Goal: Information Seeking & Learning: Learn about a topic

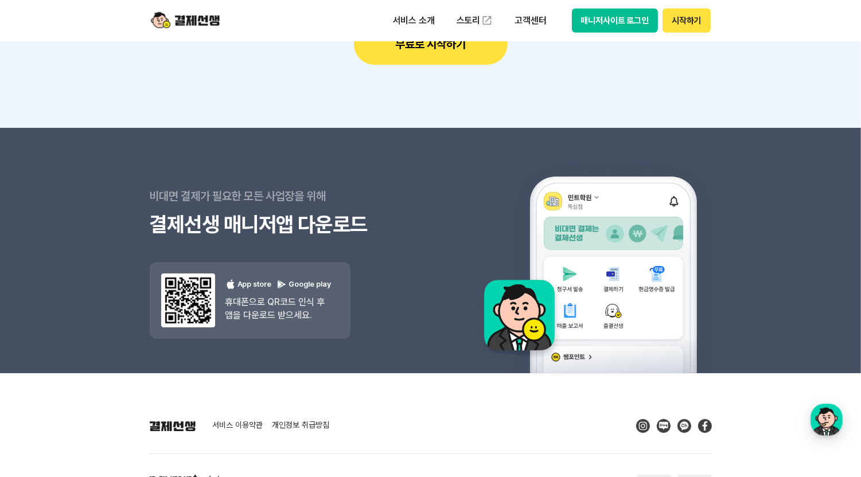
scroll to position [10316, 0]
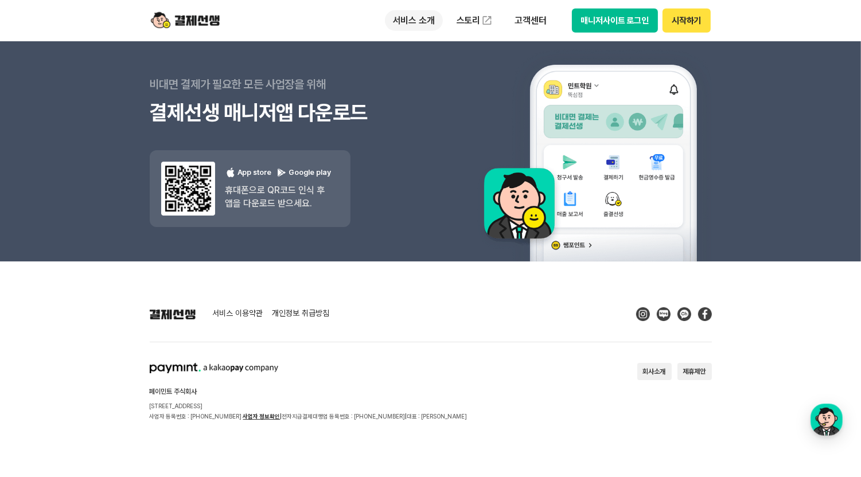
click at [425, 15] on p "서비스 소개" at bounding box center [414, 20] width 58 height 21
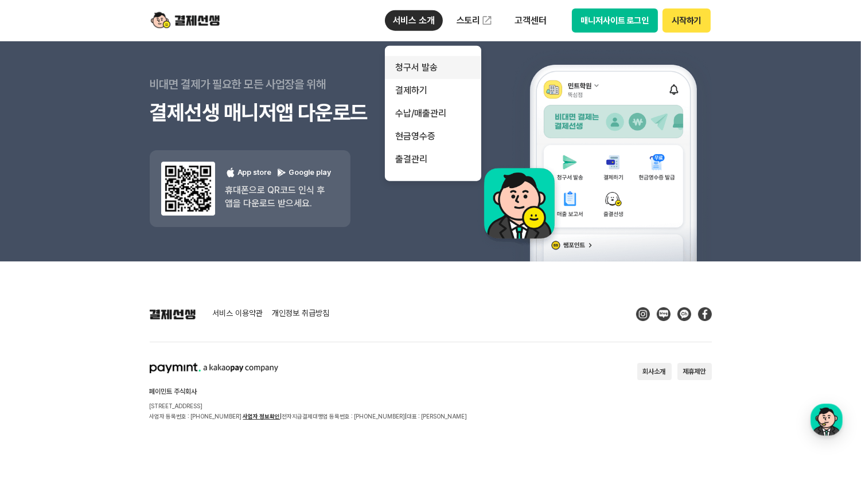
click at [419, 69] on link "청구서 발송" at bounding box center [433, 67] width 96 height 23
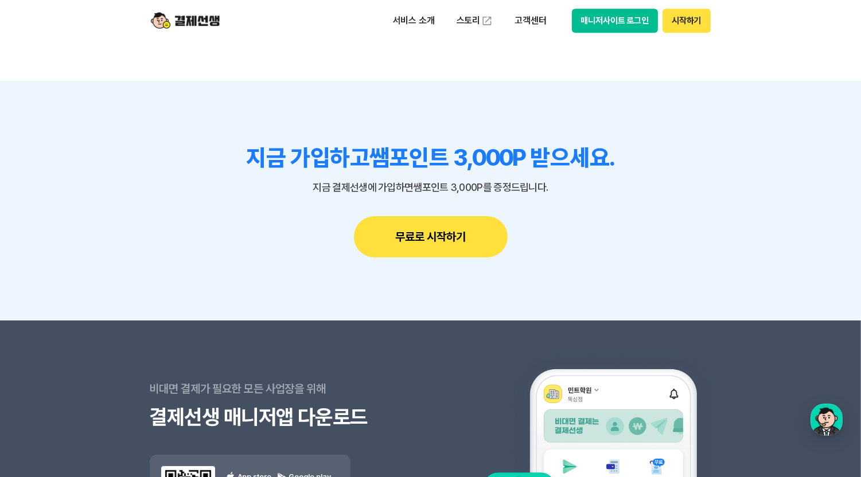
scroll to position [3323, 0]
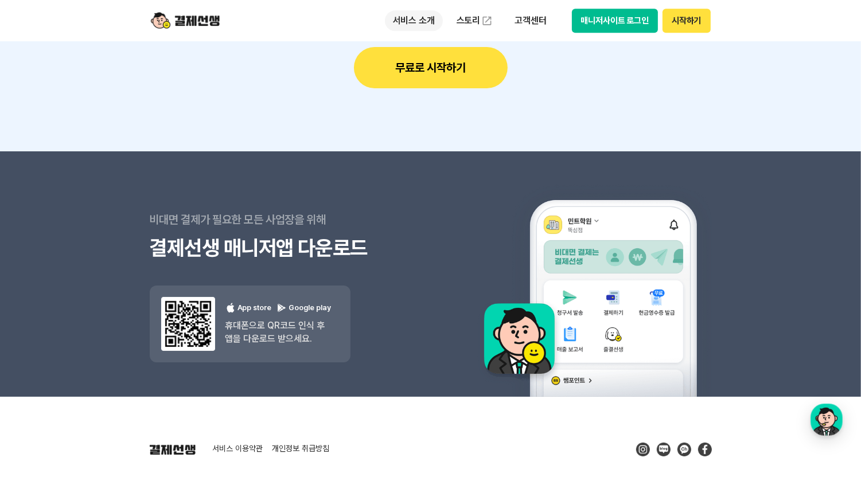
click at [420, 21] on p "서비스 소개" at bounding box center [414, 20] width 58 height 21
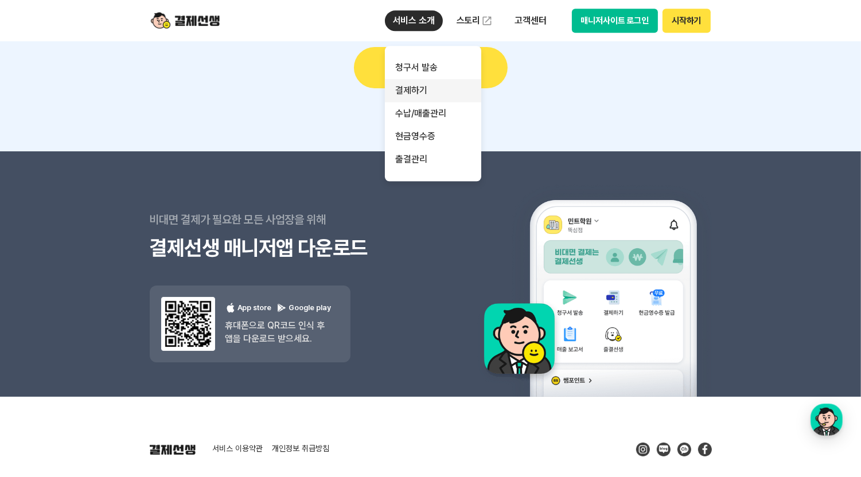
click at [421, 89] on link "결제하기" at bounding box center [433, 90] width 96 height 23
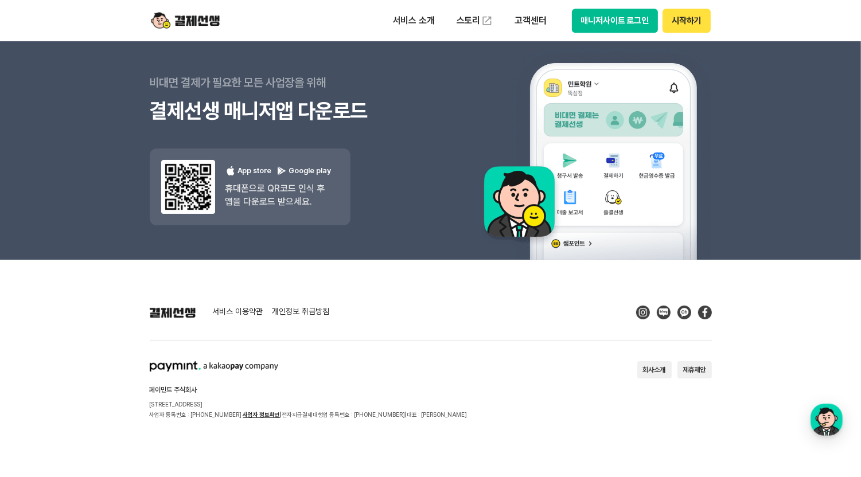
scroll to position [3834, 0]
click at [424, 19] on p "서비스 소개" at bounding box center [414, 20] width 58 height 21
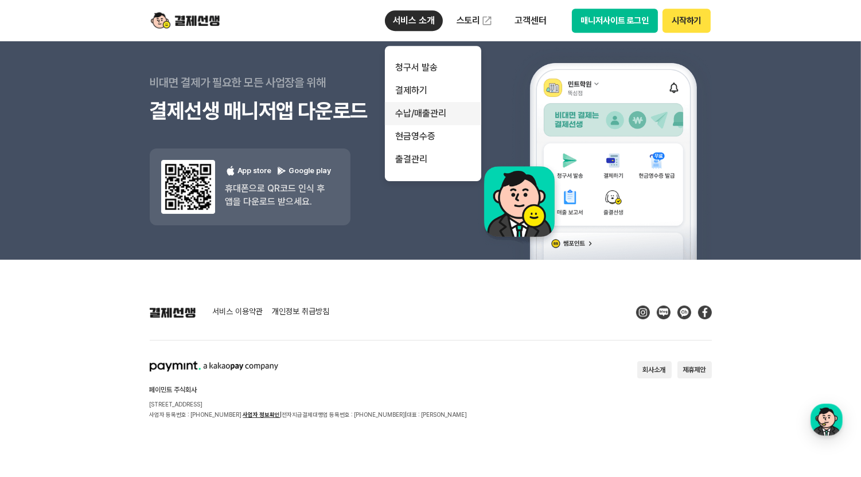
click at [418, 112] on link "수납/매출관리" at bounding box center [433, 113] width 96 height 23
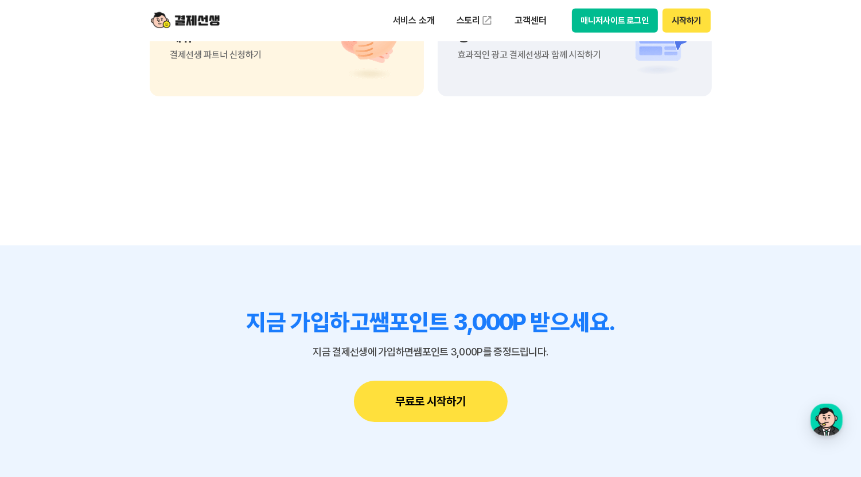
scroll to position [1834, 0]
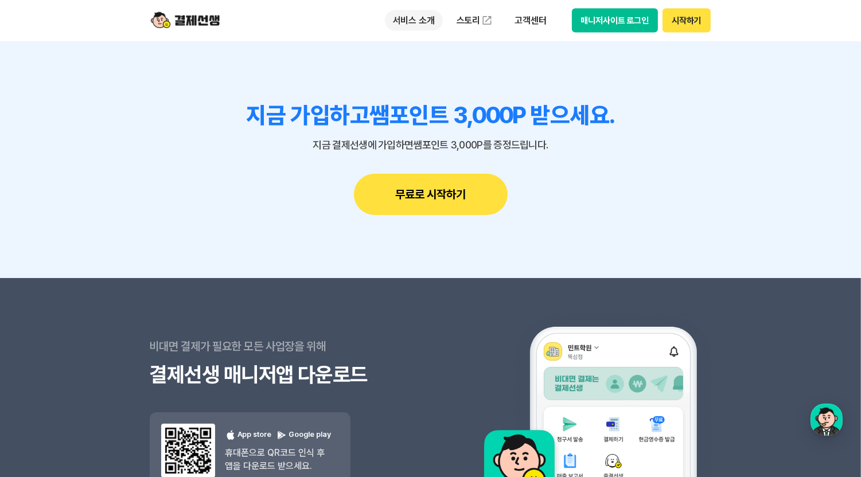
click at [407, 21] on p "서비스 소개" at bounding box center [414, 20] width 58 height 21
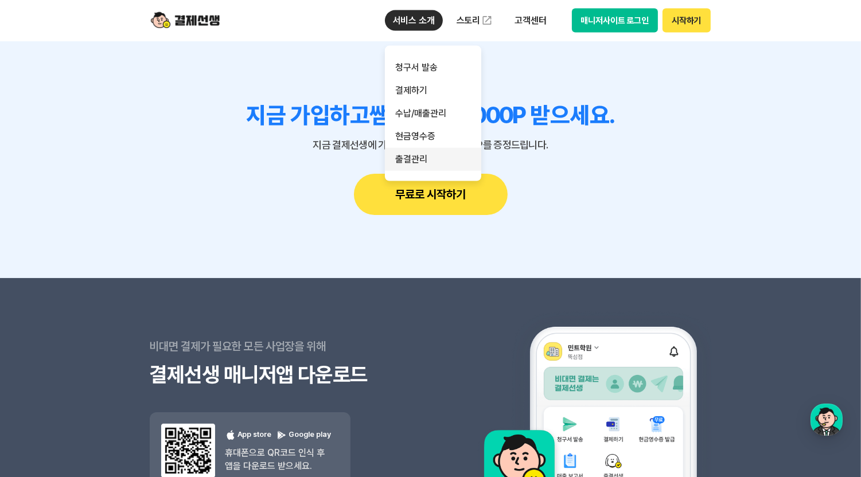
click at [420, 153] on link "출결관리" at bounding box center [433, 159] width 96 height 23
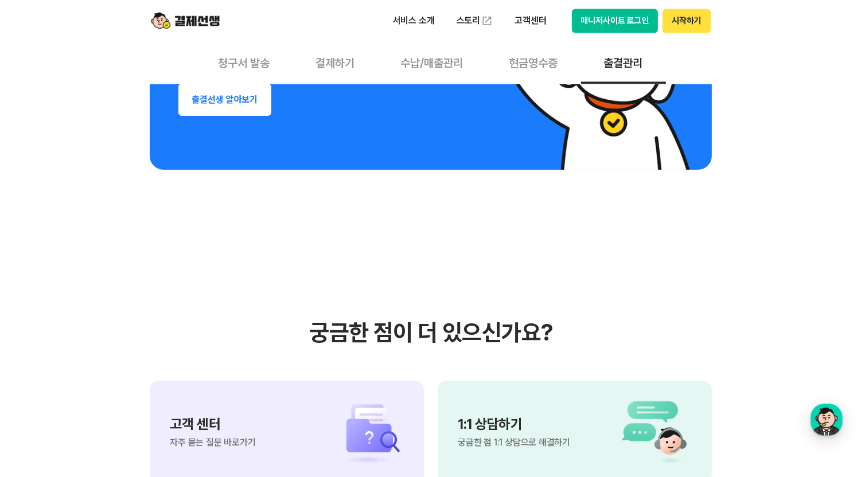
scroll to position [2523, 0]
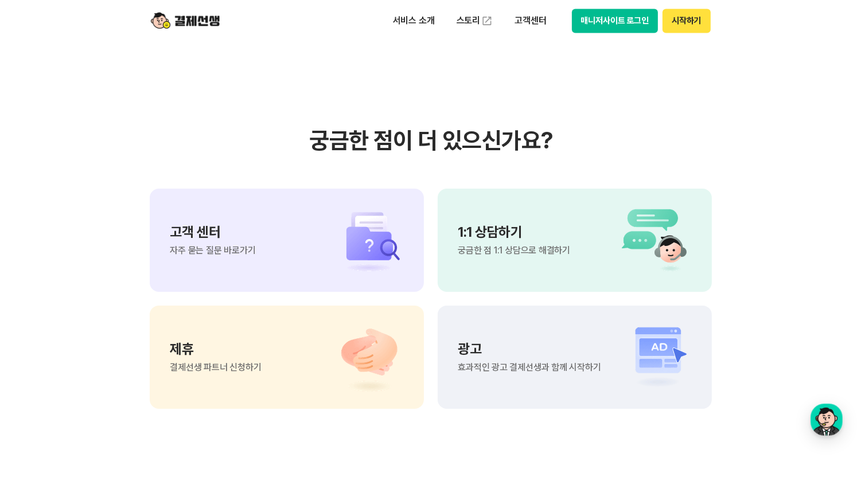
click at [252, 226] on p "고객 센터" at bounding box center [212, 232] width 85 height 14
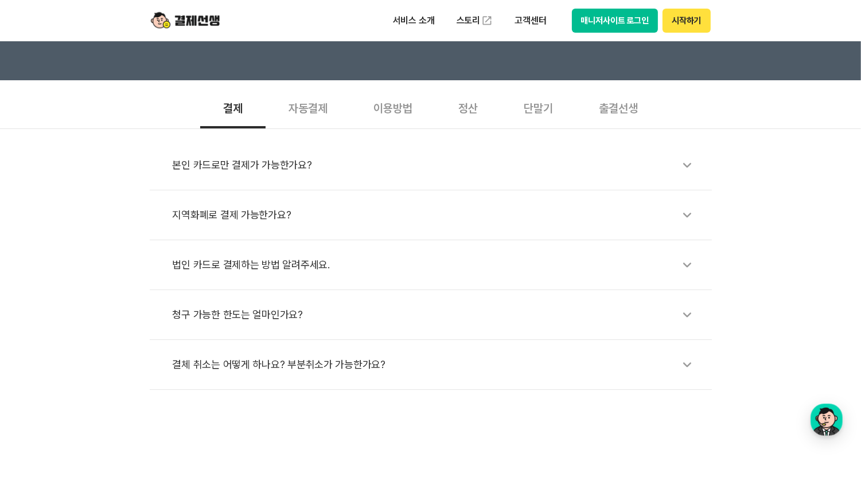
scroll to position [344, 0]
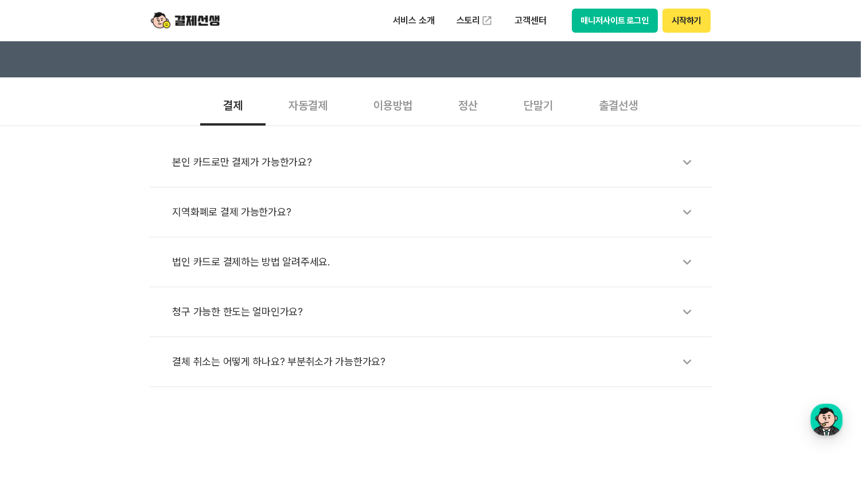
click at [281, 161] on div "본인 카드로만 결제가 가능한가요?" at bounding box center [437, 162] width 528 height 26
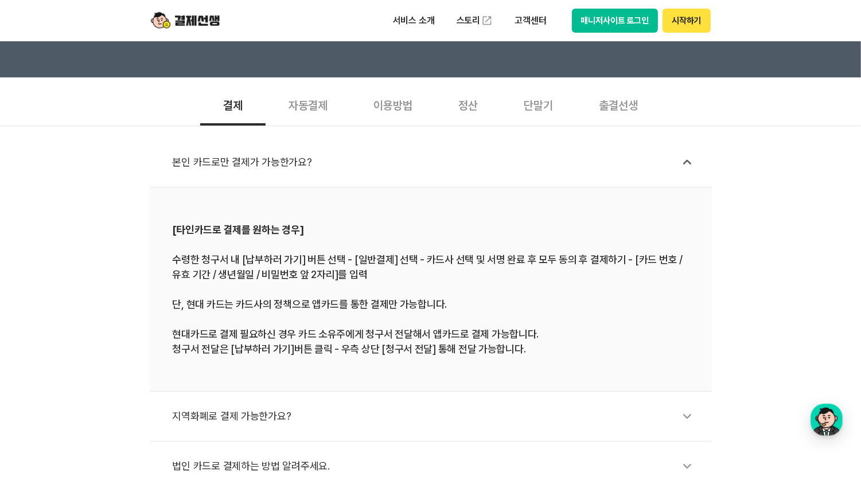
scroll to position [401, 0]
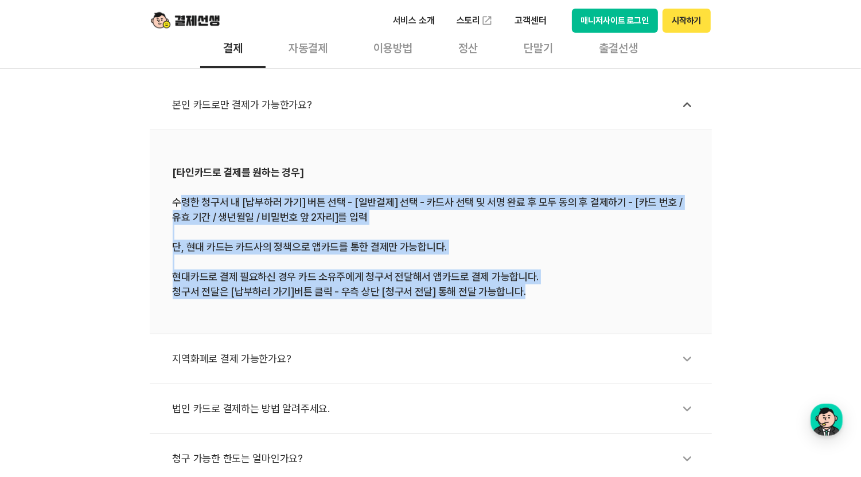
drag, startPoint x: 180, startPoint y: 204, endPoint x: 612, endPoint y: 288, distance: 439.9
click at [612, 288] on div "[타인카드로 결제를 원하는 경우] 수령한 청구서 내 [납부하러 가기] 버튼 선택 - [일반결제] 선택 - 카드사 선택 및 서명 완료 후 모두 …" at bounding box center [431, 232] width 516 height 135
click at [244, 261] on div "[타인카드로 결제를 원하는 경우] 수령한 청구서 내 [납부하러 가기] 버튼 선택 - [일반결제] 선택 - 카드사 선택 및 서명 완료 후 모두 …" at bounding box center [431, 232] width 516 height 135
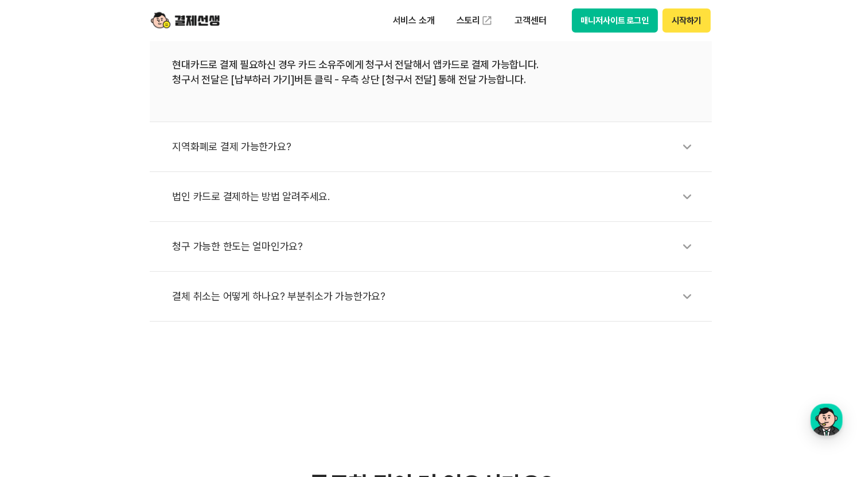
scroll to position [631, 0]
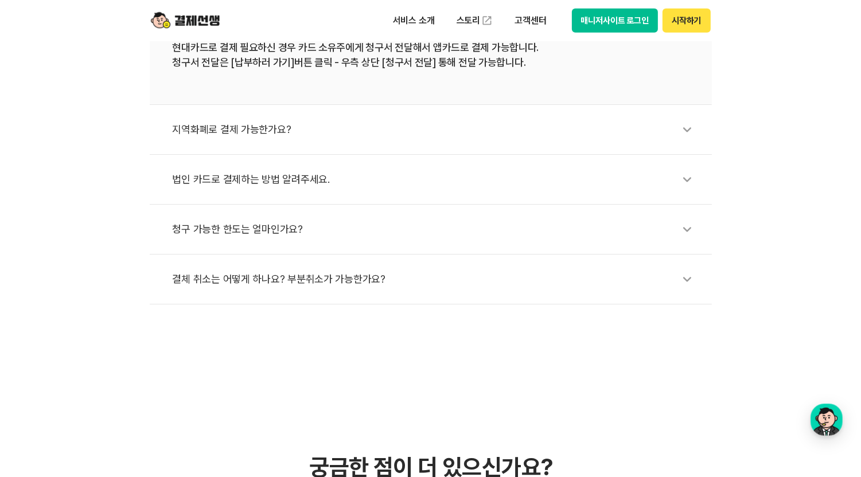
click at [292, 234] on div "청구 가능한 한도는 얼마인가요?" at bounding box center [437, 229] width 528 height 26
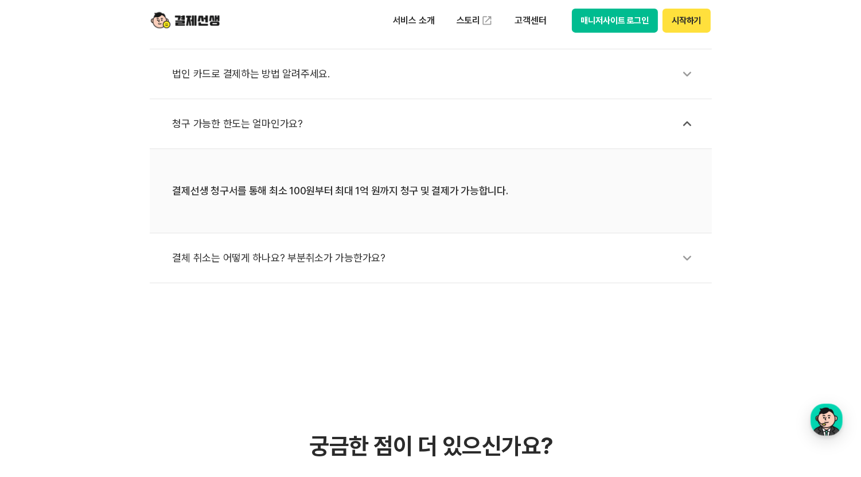
scroll to position [515, 0]
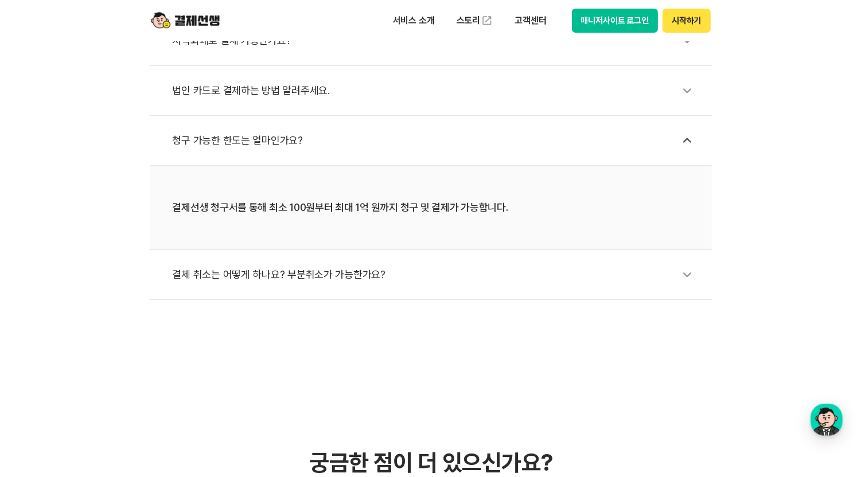
click at [428, 268] on div "결체 취소는 어떻게 하나요? 부분취소가 가능한가요?" at bounding box center [437, 274] width 528 height 26
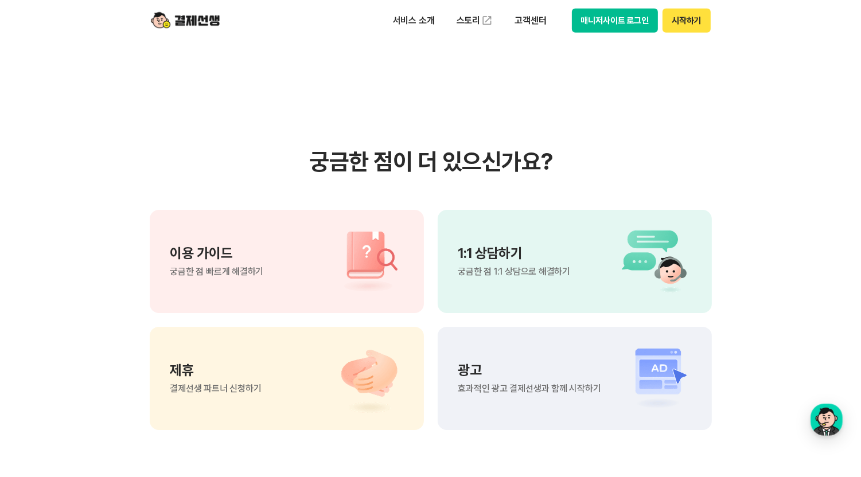
scroll to position [974, 0]
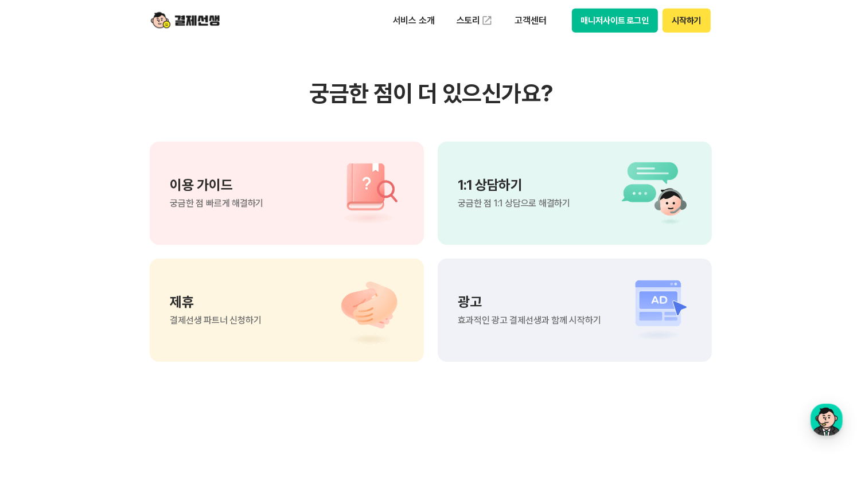
click at [493, 282] on div "광고 효과적인 광고 결제선생과 함께 시작하기" at bounding box center [574, 310] width 274 height 103
click at [348, 304] on img at bounding box center [363, 310] width 80 height 69
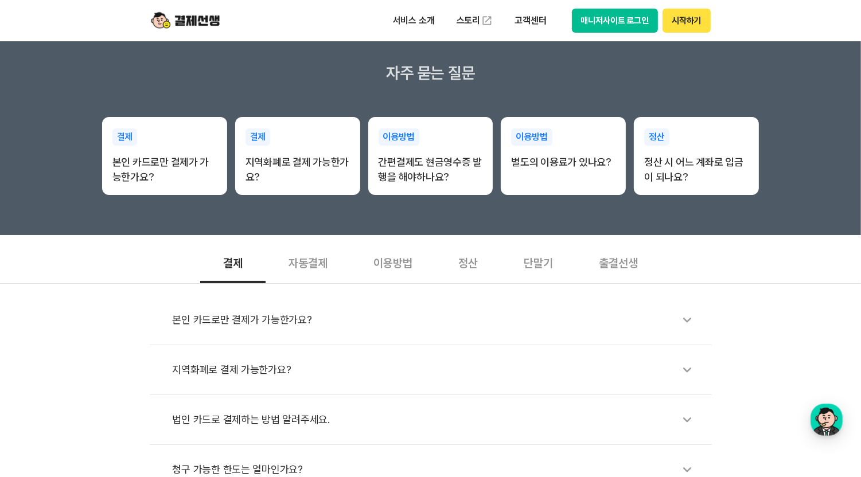
scroll to position [0, 0]
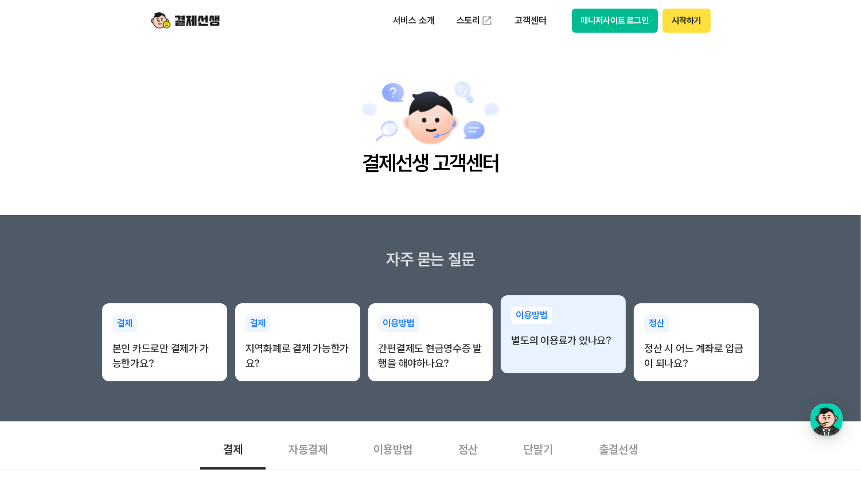
click at [541, 345] on p "별도의 이용료가 있나요?" at bounding box center [563, 340] width 104 height 15
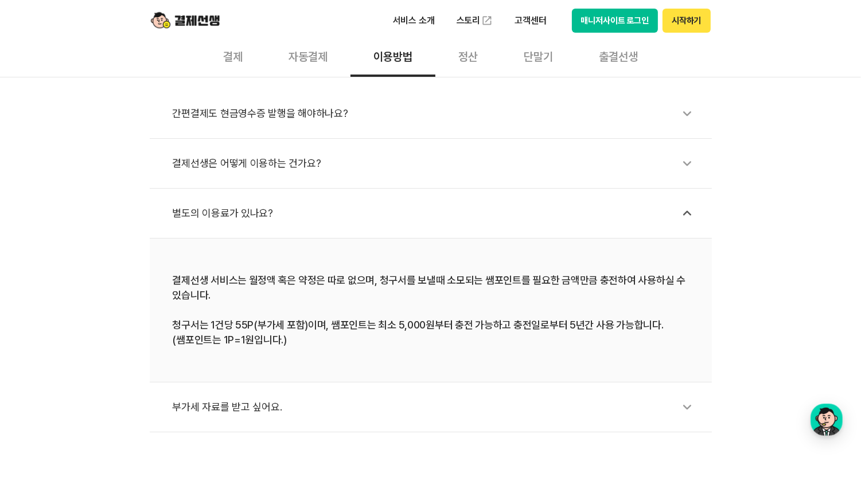
scroll to position [401, 0]
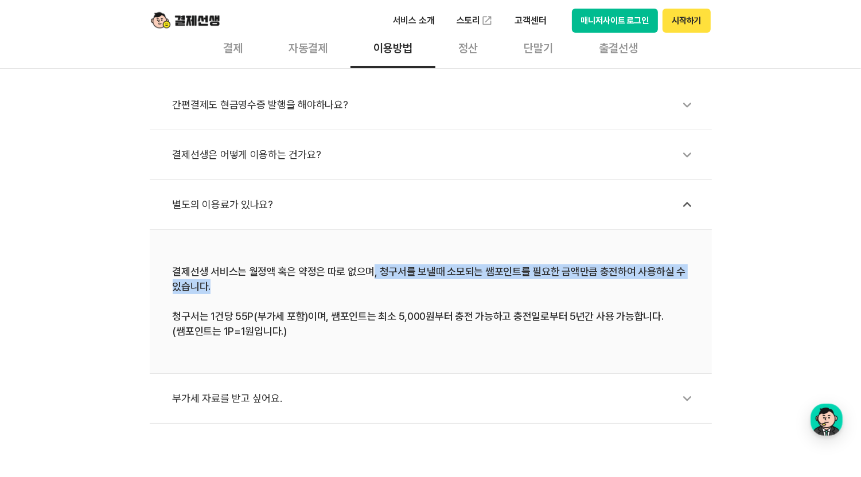
drag, startPoint x: 368, startPoint y: 267, endPoint x: 536, endPoint y: 280, distance: 168.5
click at [536, 280] on div "결제선생 서비스는 월정액 혹은 약정은 따로 없으며, 청구서를 보낼때 소모되는 쌤포인트를 필요한 금액만큼 충전하여 사용하실 수 있습니다. 청구서…" at bounding box center [431, 301] width 516 height 75
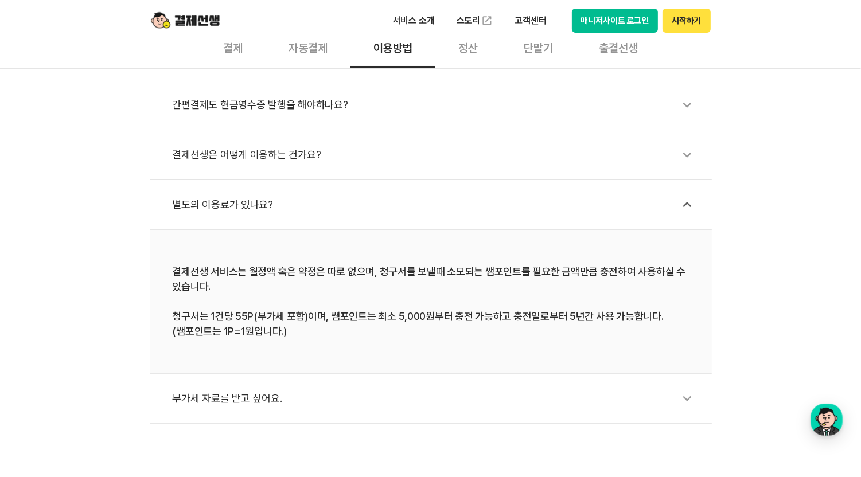
click at [194, 321] on div "결제선생 서비스는 월정액 혹은 약정은 따로 없으며, 청구서를 보낼때 소모되는 쌤포인트를 필요한 금액만큼 충전하여 사용하실 수 있습니다. 청구서…" at bounding box center [431, 301] width 516 height 75
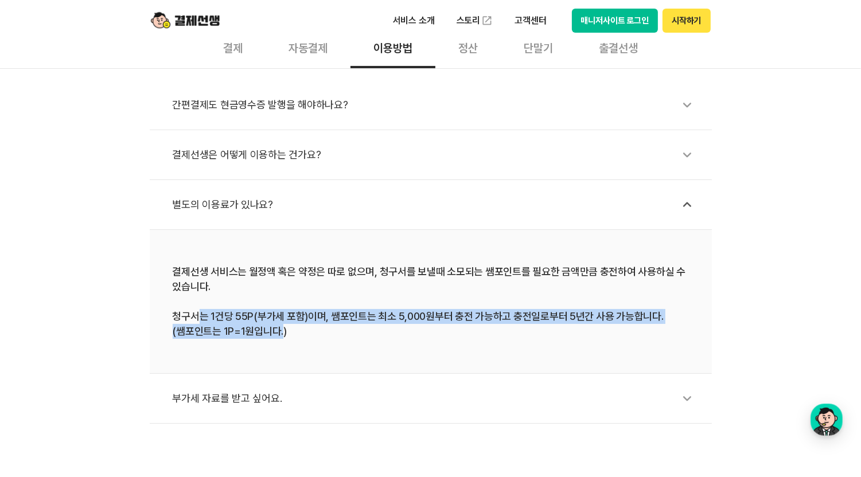
drag, startPoint x: 199, startPoint y: 319, endPoint x: 281, endPoint y: 327, distance: 82.4
click at [281, 327] on div "결제선생 서비스는 월정액 혹은 약정은 따로 없으며, 청구서를 보낼때 소모되는 쌤포인트를 필요한 금액만큼 충전하여 사용하실 수 있습니다. 청구서…" at bounding box center [431, 301] width 516 height 75
drag, startPoint x: 281, startPoint y: 327, endPoint x: 220, endPoint y: 327, distance: 60.8
click at [220, 327] on div "결제선생 서비스는 월정액 혹은 약정은 따로 없으며, 청구서를 보낼때 소모되는 쌤포인트를 필요한 금액만큼 충전하여 사용하실 수 있습니다. 청구서…" at bounding box center [431, 301] width 516 height 75
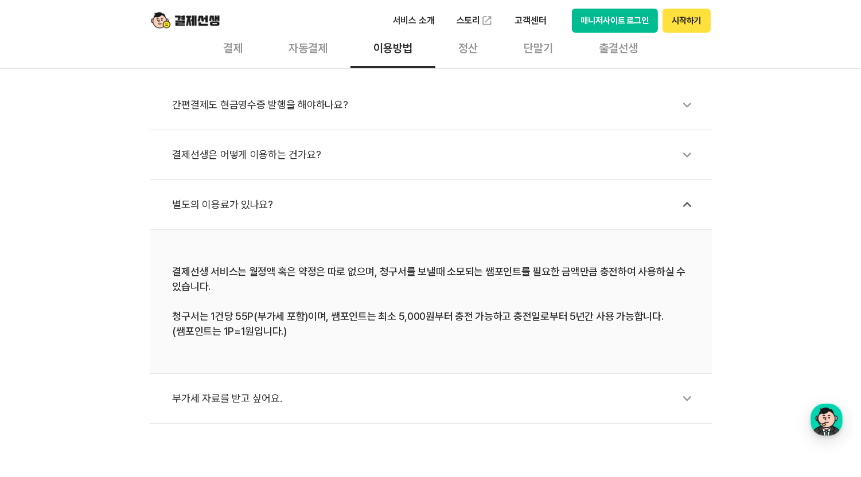
click at [177, 315] on div "결제선생 서비스는 월정액 혹은 약정은 따로 없으며, 청구서를 보낼때 소모되는 쌤포인트를 필요한 금액만큼 충전하여 사용하실 수 있습니다. 청구서…" at bounding box center [431, 301] width 516 height 75
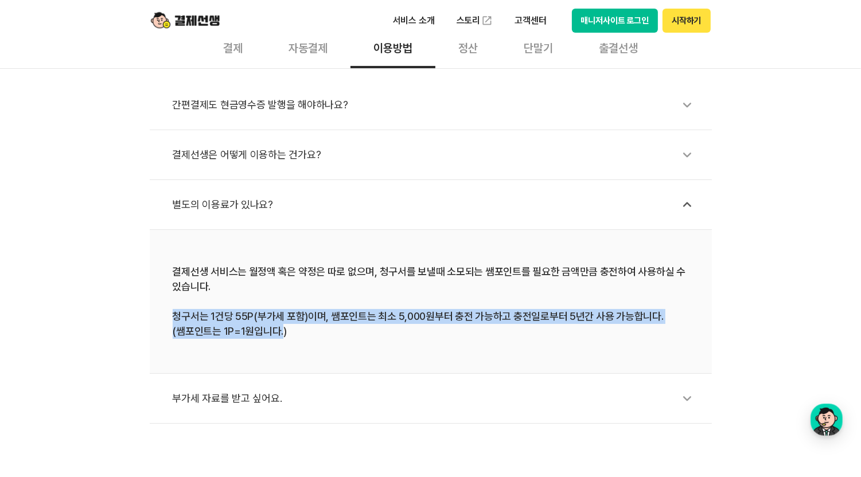
drag, startPoint x: 173, startPoint y: 314, endPoint x: 282, endPoint y: 330, distance: 110.1
click at [282, 330] on div "결제선생 서비스는 월정액 혹은 약정은 따로 없으며, 청구서를 보낼때 소모되는 쌤포인트를 필요한 금액만큼 충전하여 사용하실 수 있습니다. 청구서…" at bounding box center [431, 301] width 516 height 75
click at [170, 339] on li "결제선생 서비스는 월정액 혹은 약정은 따로 없으며, 청구서를 보낼때 소모되는 쌤포인트를 필요한 금액만큼 충전하여 사용하실 수 있습니다. 청구서…" at bounding box center [431, 302] width 562 height 144
drag, startPoint x: 179, startPoint y: 313, endPoint x: 282, endPoint y: 330, distance: 104.6
click at [282, 330] on div "결제선생 서비스는 월정액 혹은 약정은 따로 없으며, 청구서를 보낼때 소모되는 쌤포인트를 필요한 금액만큼 충전하여 사용하실 수 있습니다. 청구서…" at bounding box center [431, 301] width 516 height 75
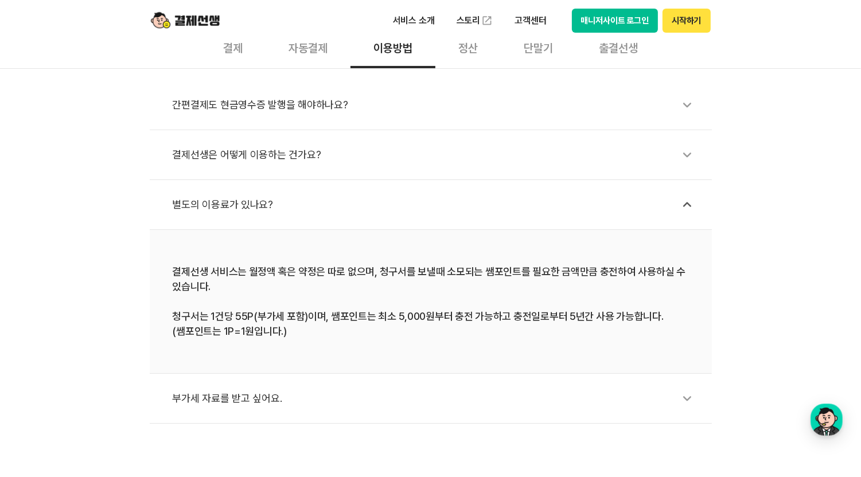
click at [777, 291] on div "간편결제도 현금영수증 발행을 해야하나요? 결제선생은 어떻게 이용하는 건가요? 별도의 이용료가 있나요? 결제선생 서비스는 월정액 혹은 약정은 따…" at bounding box center [430, 246] width 861 height 356
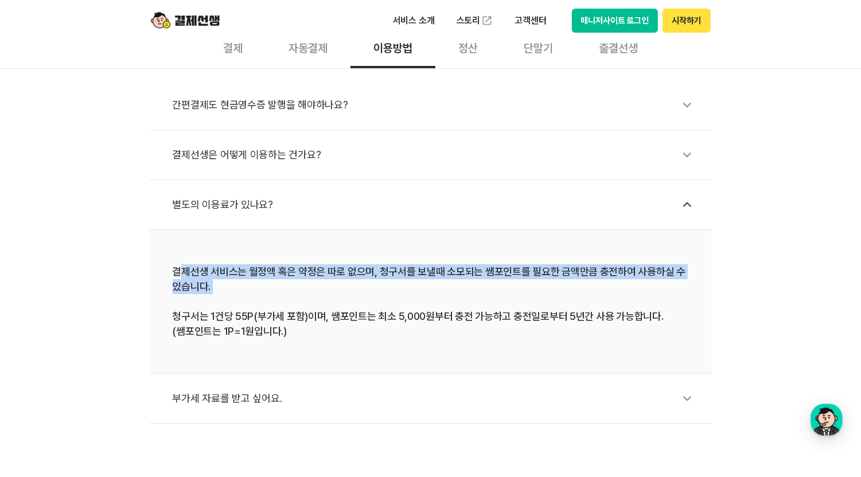
drag, startPoint x: 183, startPoint y: 267, endPoint x: 403, endPoint y: 293, distance: 221.8
click at [403, 293] on div "결제선생 서비스는 월정액 혹은 약정은 따로 없으며, 청구서를 보낼때 소모되는 쌤포인트를 필요한 금액만큼 충전하여 사용하실 수 있습니다. 청구서…" at bounding box center [431, 301] width 516 height 75
click at [355, 297] on div "결제선생 서비스는 월정액 혹은 약정은 따로 없으며, 청구서를 보낼때 소모되는 쌤포인트를 필요한 금액만큼 충전하여 사용하실 수 있습니다. 청구서…" at bounding box center [431, 301] width 516 height 75
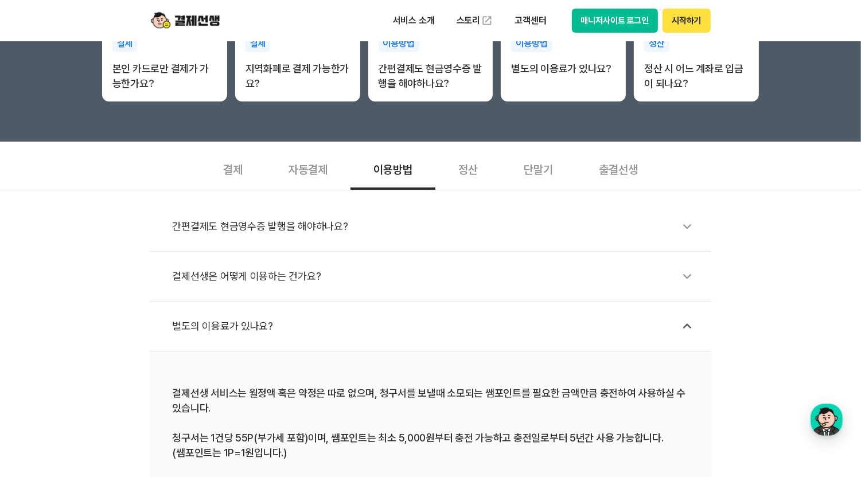
scroll to position [172, 0]
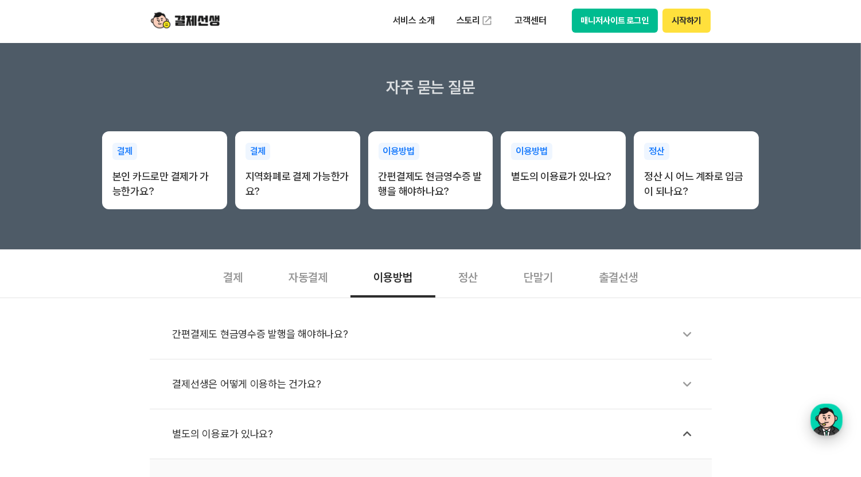
click at [828, 420] on div "button" at bounding box center [826, 420] width 32 height 32
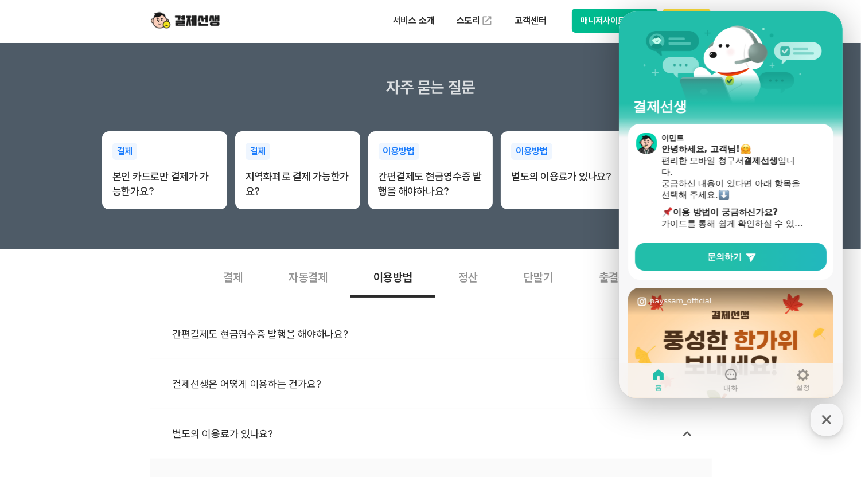
click at [84, 315] on div "간편결제도 현금영수증 발행을 해야하나요? 결제선생은 어떻게 이용하는 건가요? 별도의 이용료가 있나요? 결제선생 서비스는 월정액 혹은 약정은 따…" at bounding box center [430, 476] width 861 height 356
